Goal: Information Seeking & Learning: Check status

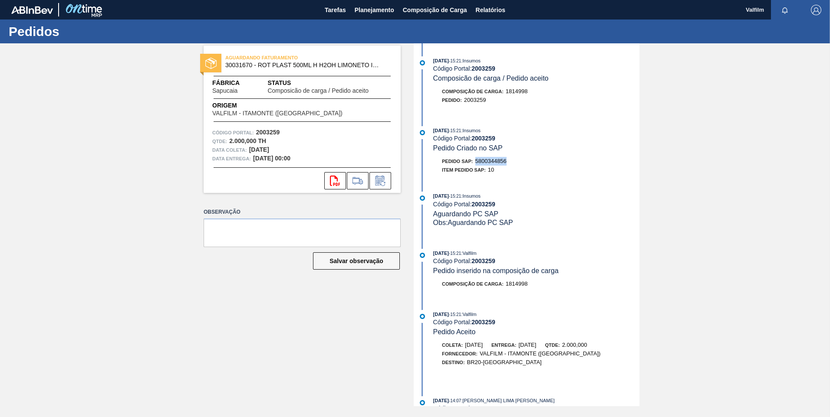
drag, startPoint x: 504, startPoint y: 160, endPoint x: 476, endPoint y: 163, distance: 27.9
click at [476, 163] on div "Pedido SAP: 5800344856" at bounding box center [536, 161] width 206 height 9
copy span "5800344856"
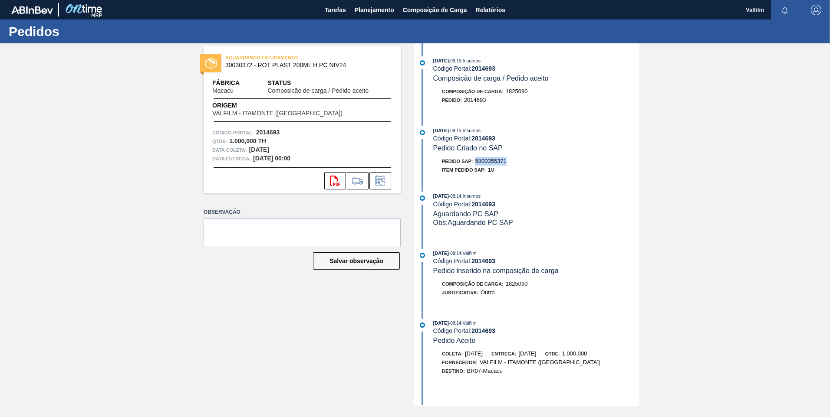
drag, startPoint x: 510, startPoint y: 163, endPoint x: 477, endPoint y: 158, distance: 33.3
click at [477, 158] on div "Pedido SAP: 5800355371" at bounding box center [536, 161] width 206 height 9
copy span "5800355371"
drag, startPoint x: 514, startPoint y: 163, endPoint x: 477, endPoint y: 164, distance: 36.5
click at [477, 164] on div "Pedido SAP: 5800356596" at bounding box center [536, 161] width 206 height 9
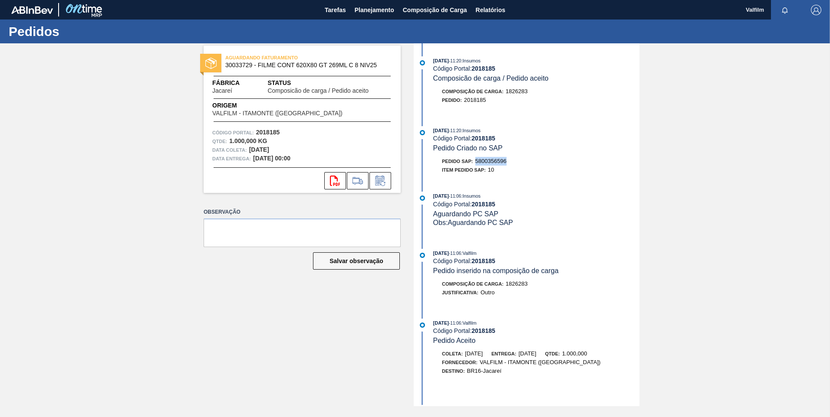
drag, startPoint x: 477, startPoint y: 164, endPoint x: 485, endPoint y: 163, distance: 7.4
copy span "5800356596"
click at [492, 9] on span "Relatórios" at bounding box center [491, 10] width 30 height 10
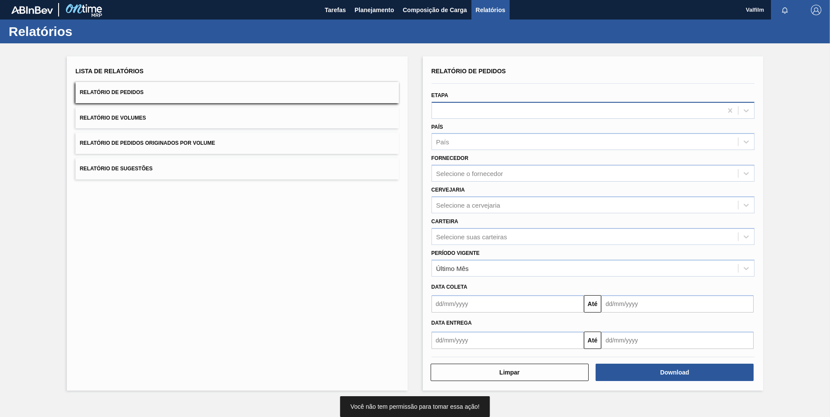
drag, startPoint x: 481, startPoint y: 101, endPoint x: 489, endPoint y: 115, distance: 16.3
click at [481, 101] on div "Etapa" at bounding box center [592, 104] width 323 height 30
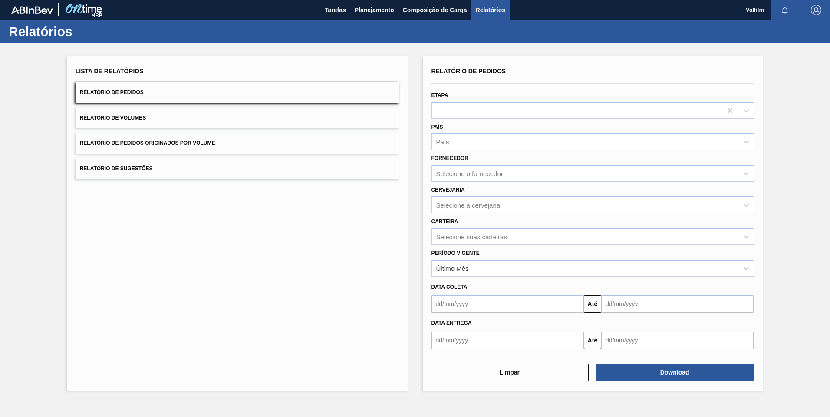
click at [493, 122] on div "País País" at bounding box center [592, 136] width 323 height 30
click at [527, 114] on div at bounding box center [577, 110] width 291 height 13
